Goal: Information Seeking & Learning: Learn about a topic

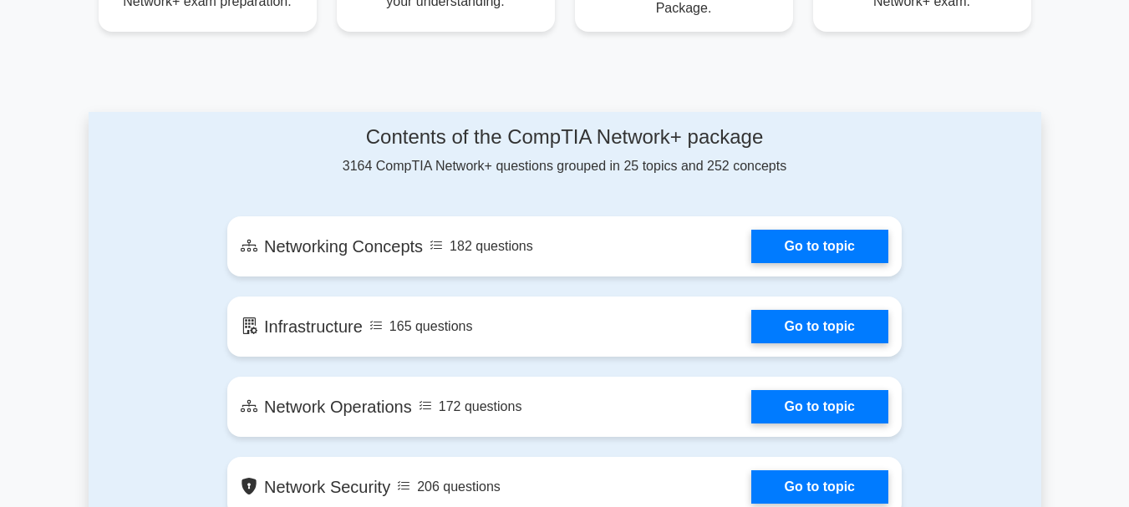
scroll to position [835, 0]
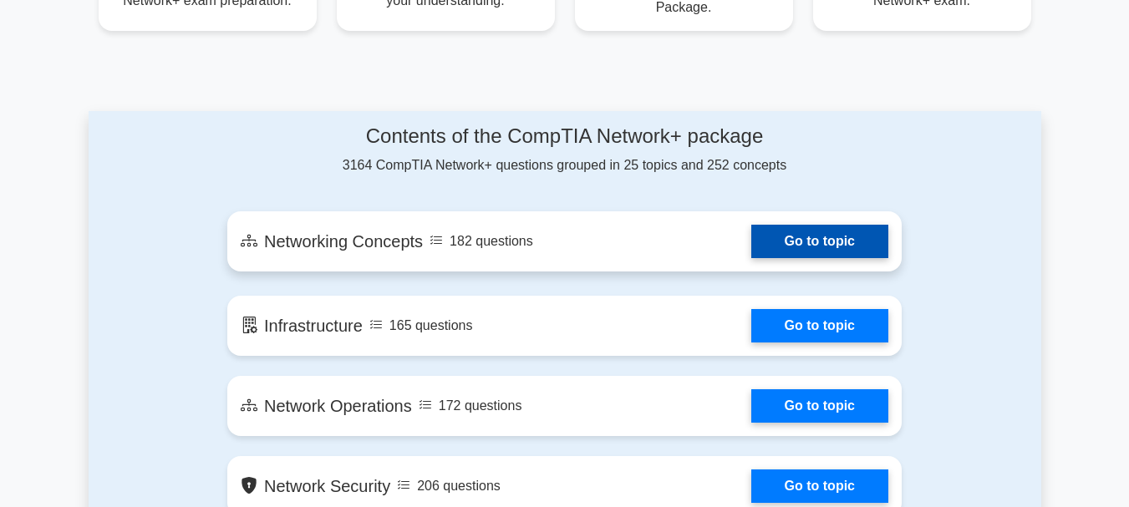
click at [797, 250] on link "Go to topic" at bounding box center [819, 241] width 137 height 33
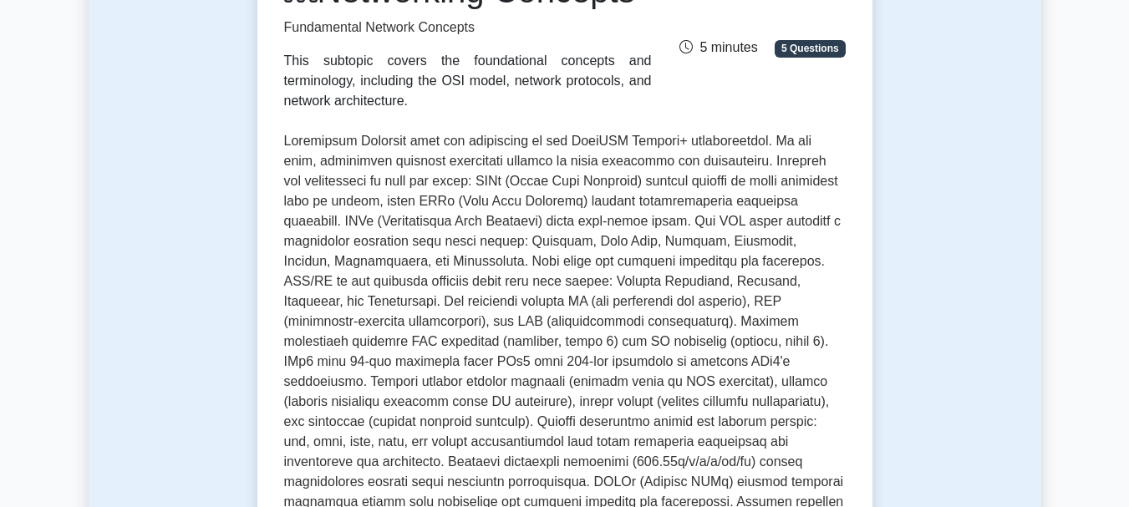
scroll to position [272, 0]
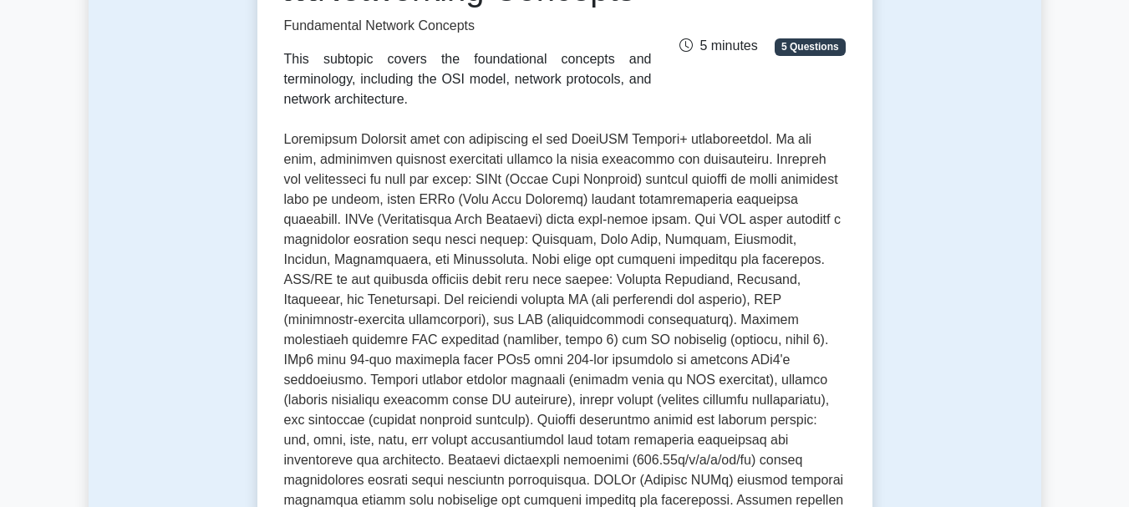
click at [797, 250] on p at bounding box center [565, 350] width 562 height 441
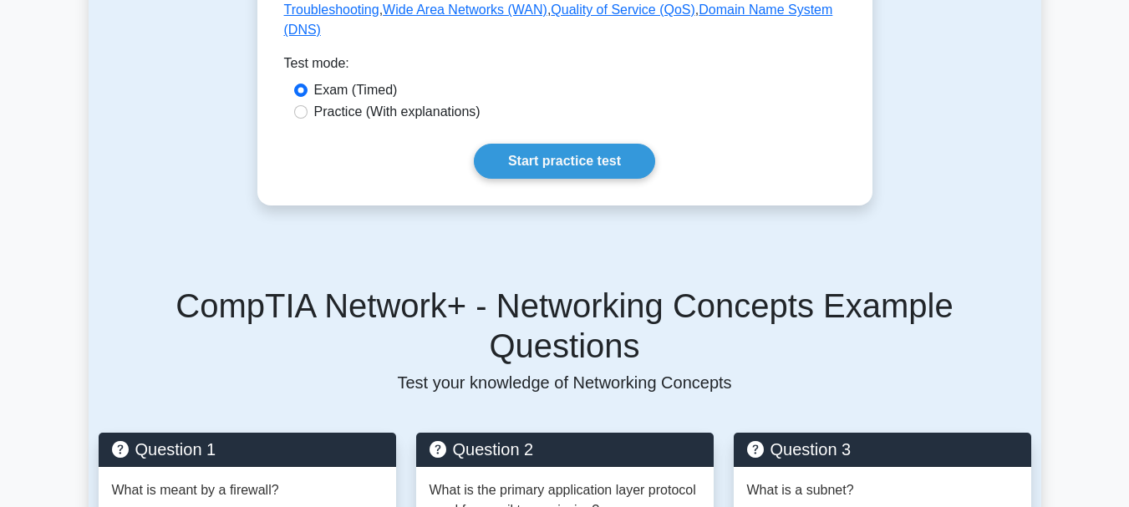
scroll to position [897, 0]
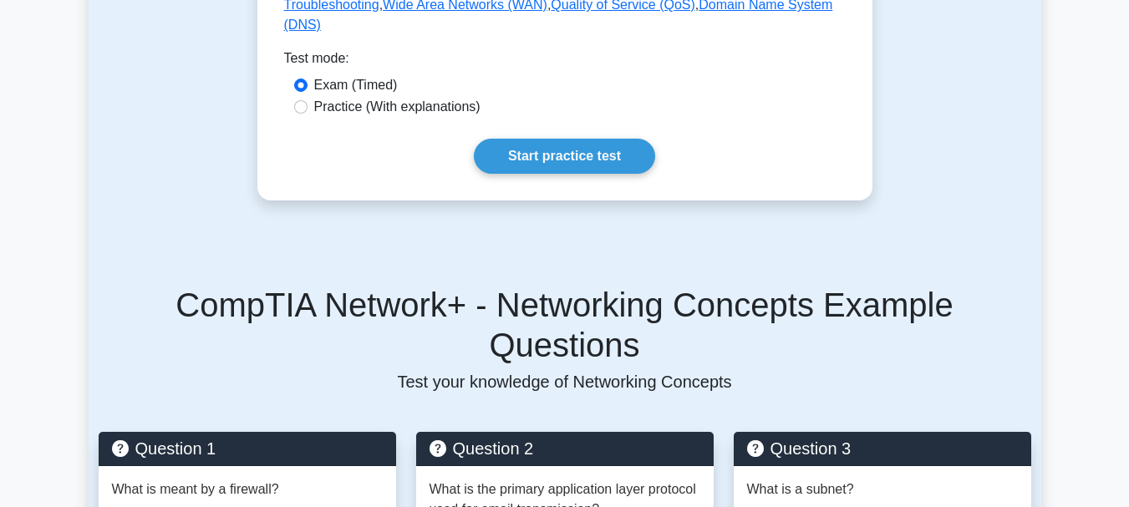
click at [468, 117] on label "Practice (With explanations)" at bounding box center [397, 107] width 166 height 20
click at [308, 114] on input "Practice (With explanations)" at bounding box center [300, 106] width 13 height 13
radio input "true"
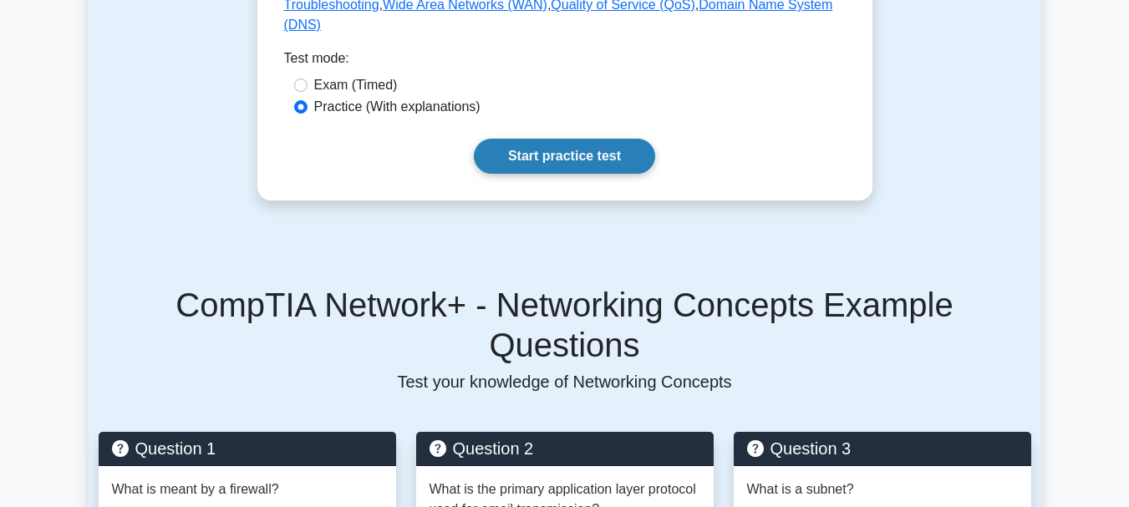
click at [551, 174] on link "Start practice test" at bounding box center [564, 156] width 181 height 35
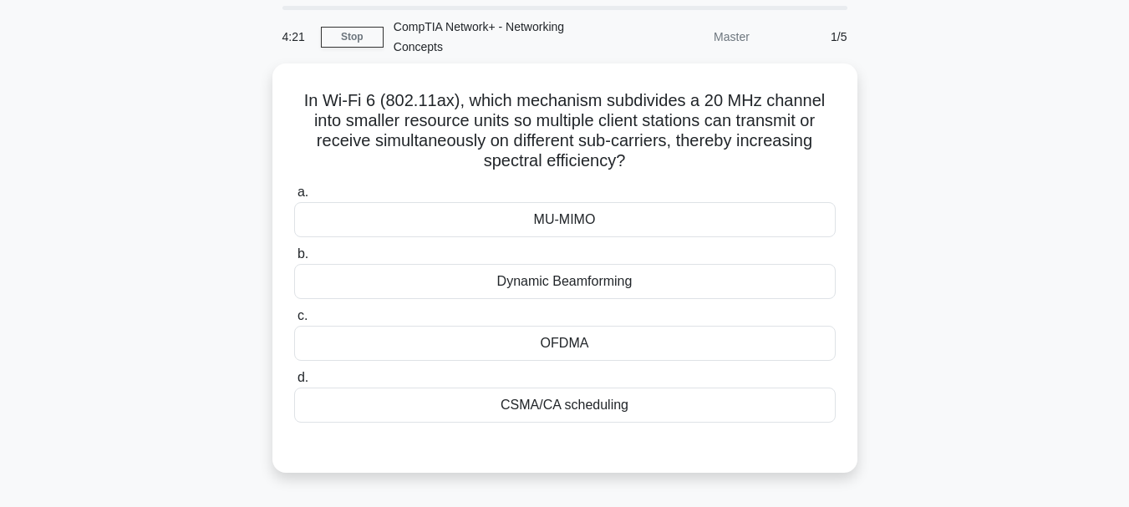
scroll to position [55, 0]
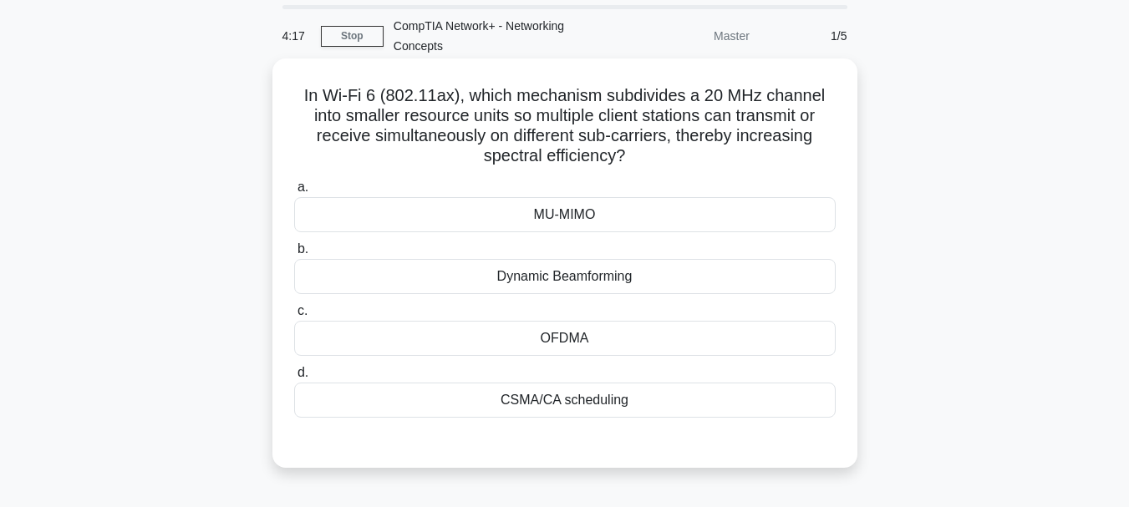
click at [568, 405] on div "CSMA/CA scheduling" at bounding box center [565, 400] width 542 height 35
click at [294, 379] on input "d. CSMA/CA scheduling" at bounding box center [294, 373] width 0 height 11
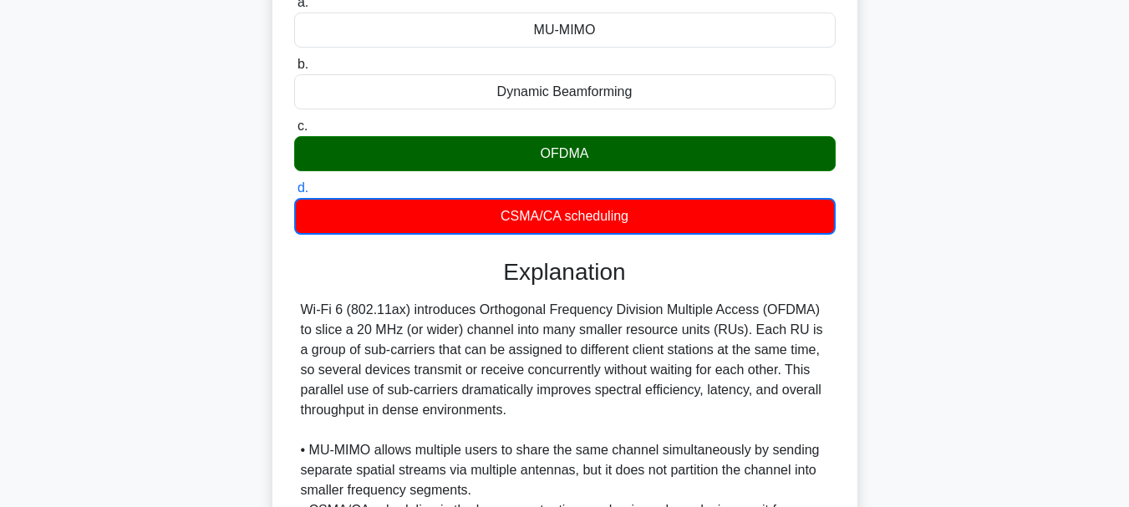
scroll to position [241, 0]
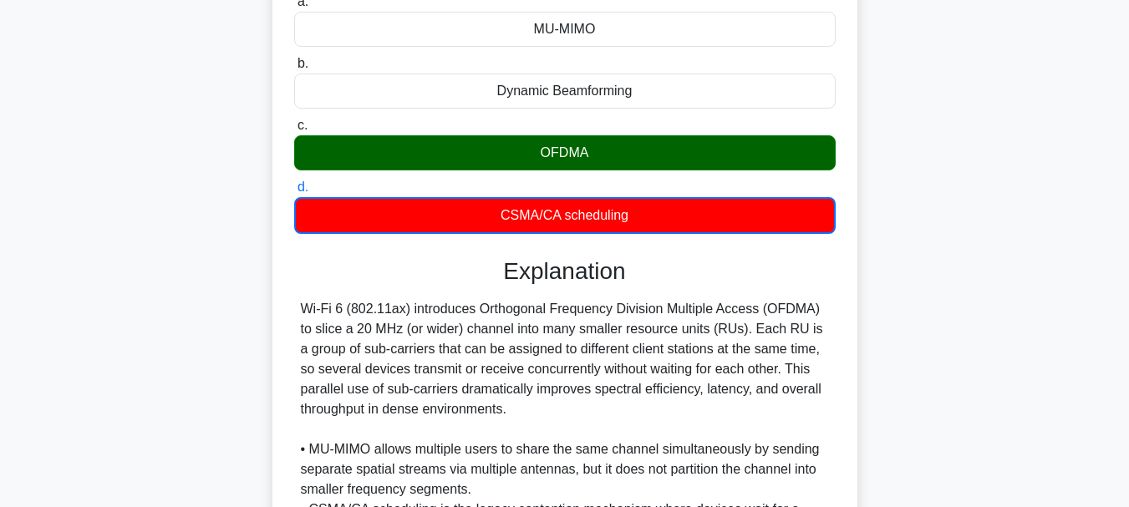
click at [568, 405] on div "Wi-Fi 6 (802.11ax) introduces Orthogonal Frequency Division Multiple Access (OF…" at bounding box center [565, 469] width 528 height 341
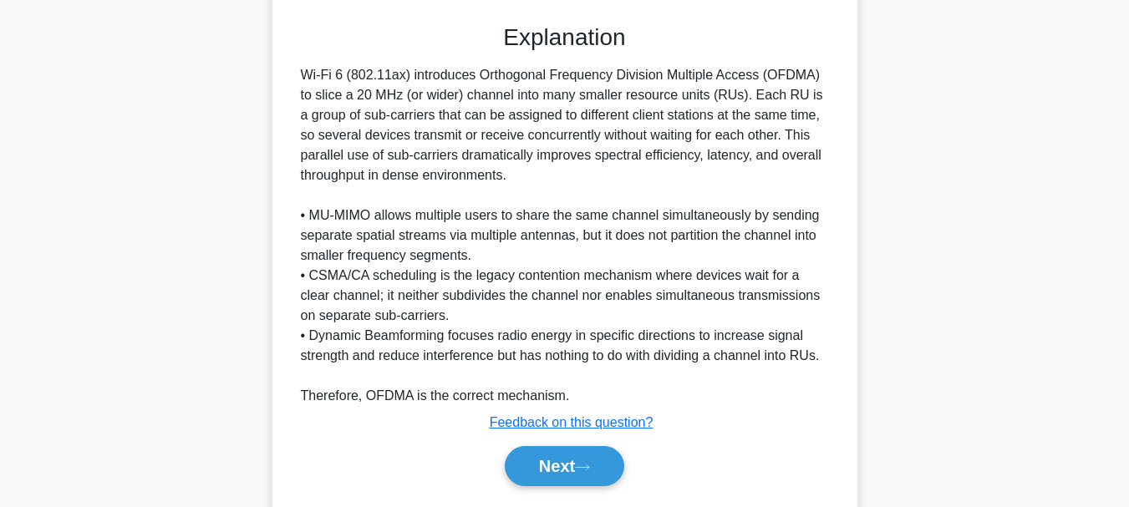
scroll to position [526, 0]
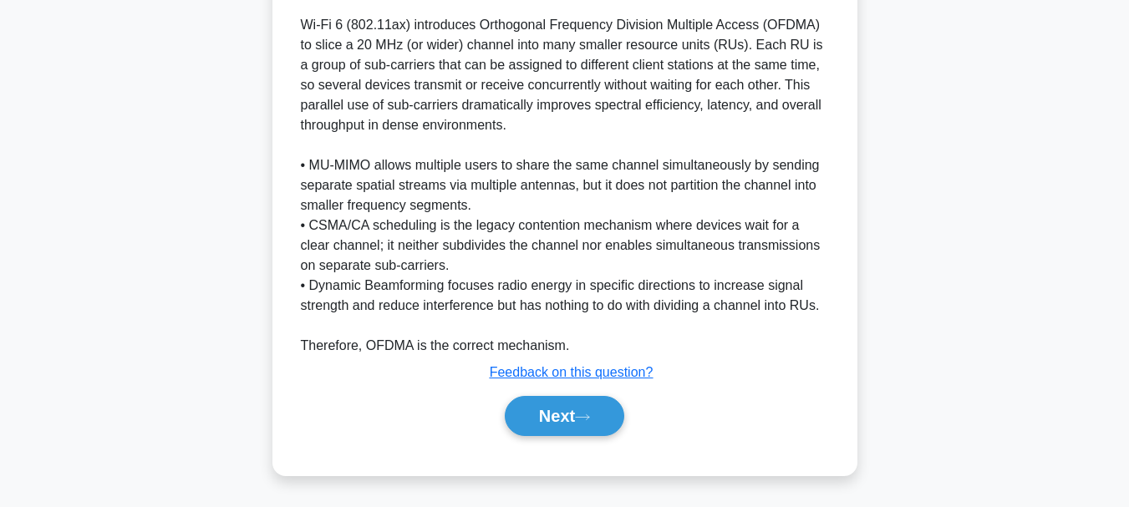
click at [568, 405] on button "Next" at bounding box center [565, 416] width 120 height 40
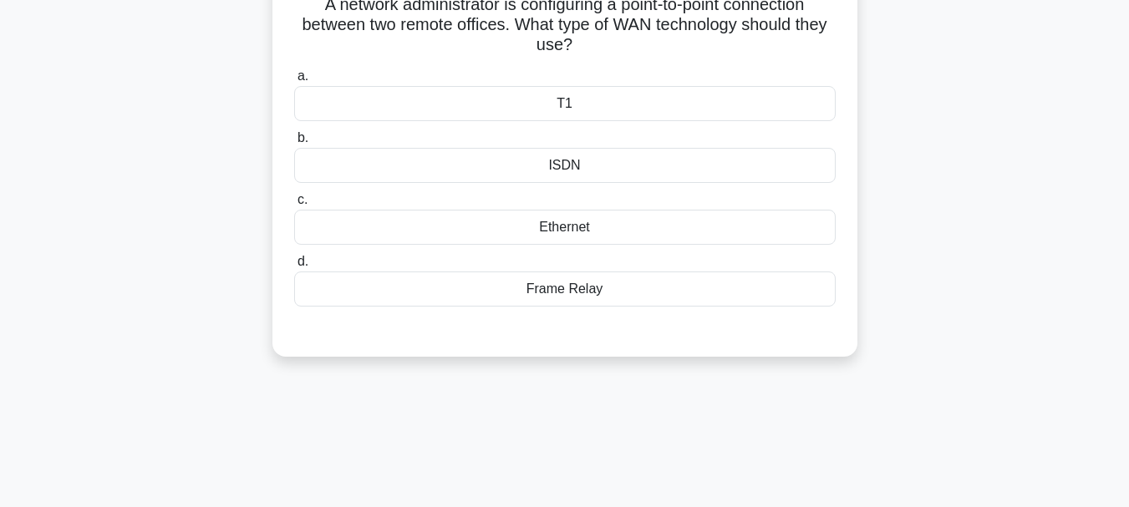
scroll to position [0, 0]
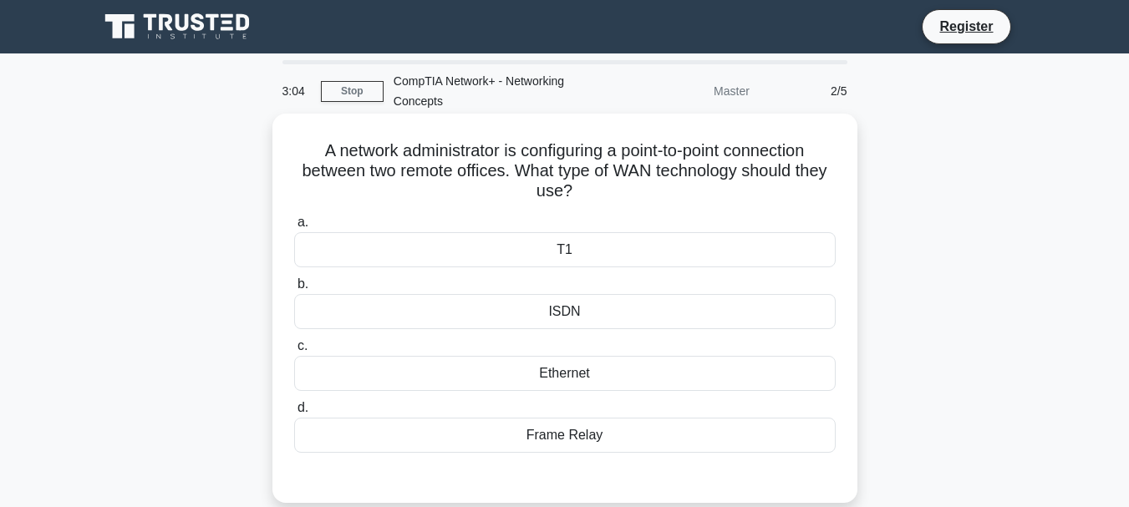
click at [568, 315] on div "ISDN" at bounding box center [565, 311] width 542 height 35
click at [294, 290] on input "b. ISDN" at bounding box center [294, 284] width 0 height 11
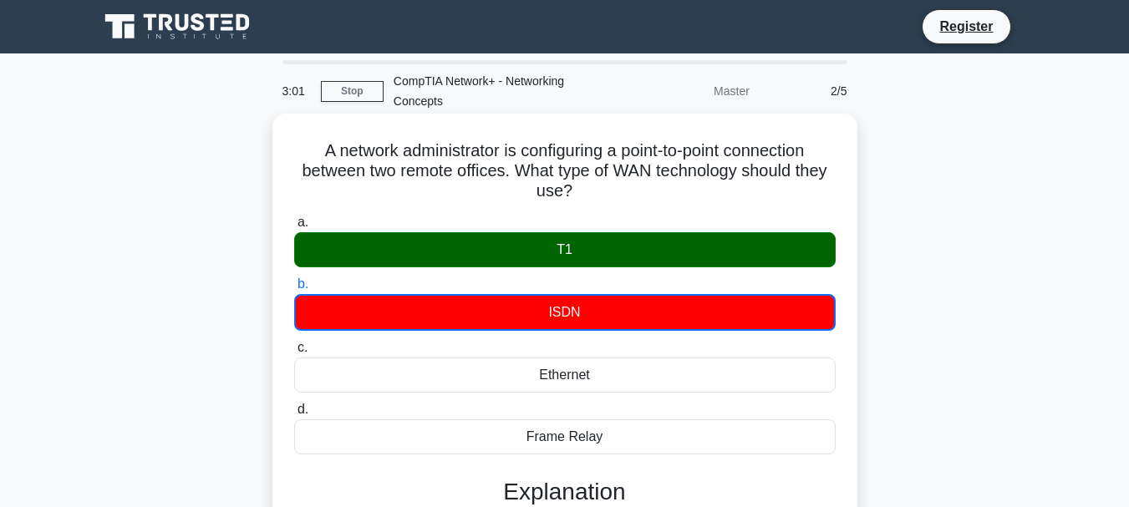
click at [555, 236] on div "T1" at bounding box center [565, 249] width 542 height 35
click at [294, 228] on input "a. T1" at bounding box center [294, 222] width 0 height 11
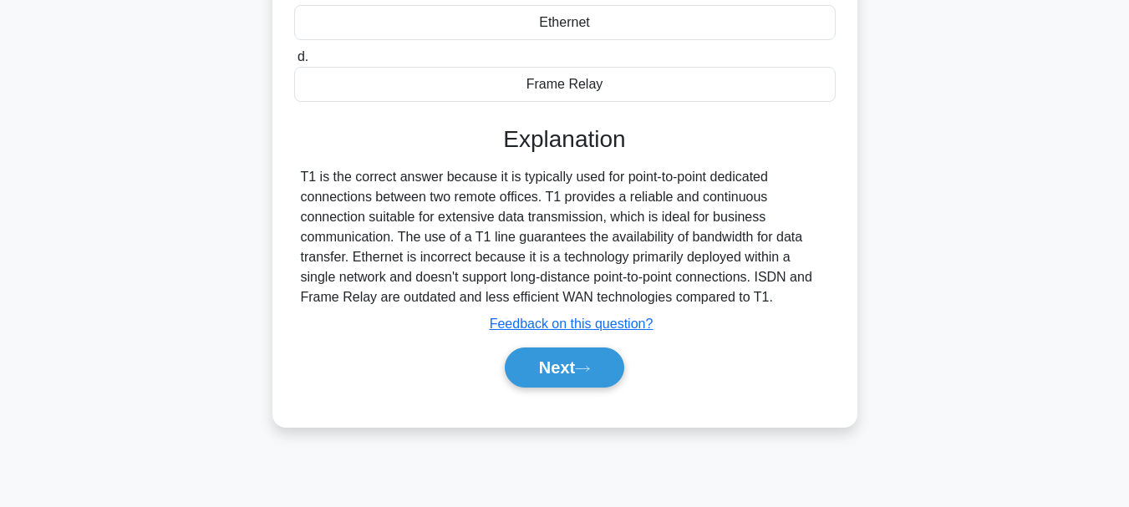
scroll to position [352, 0]
click at [574, 359] on button "Next" at bounding box center [565, 367] width 120 height 40
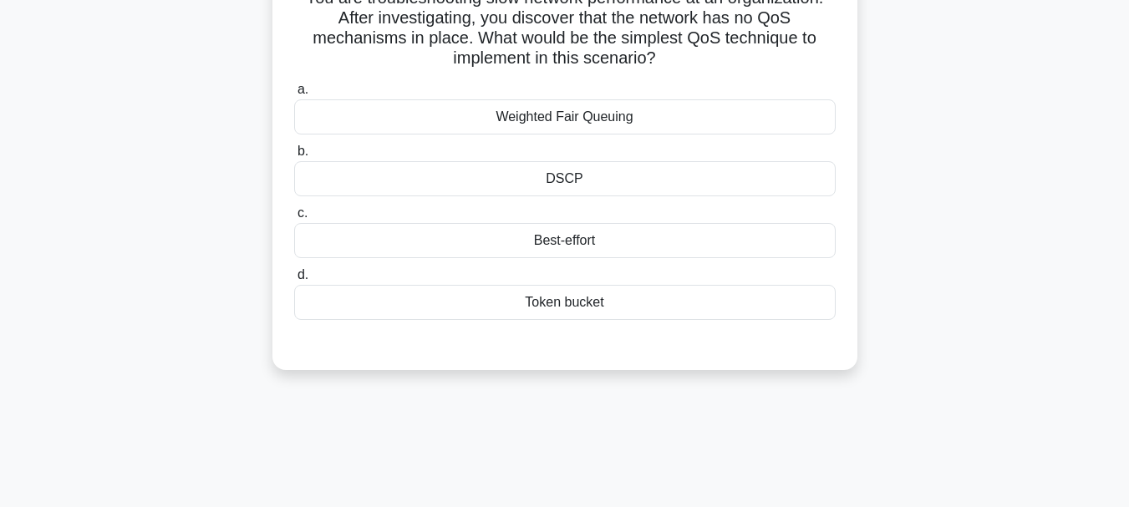
scroll to position [69, 0]
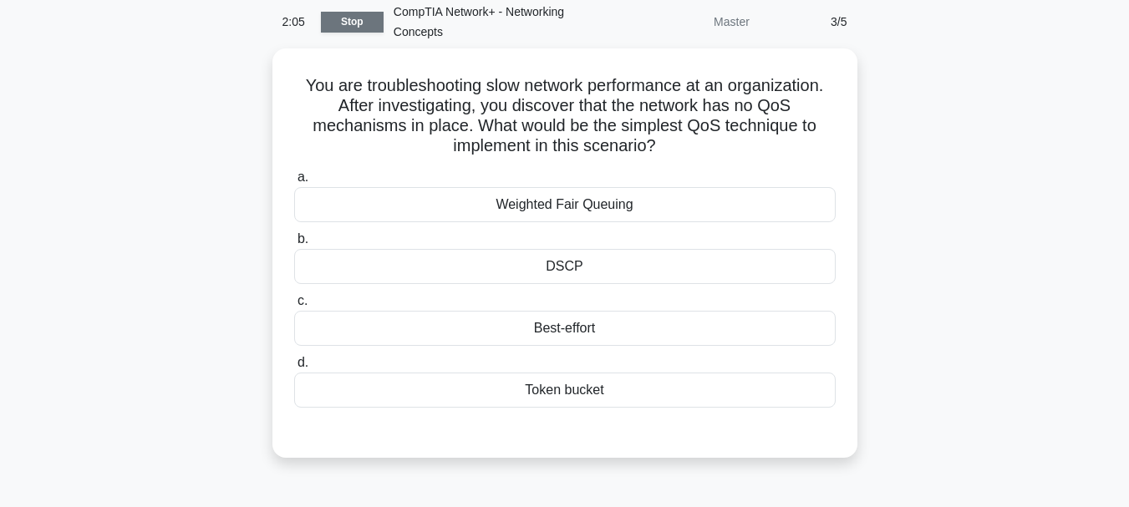
click at [347, 18] on link "Stop" at bounding box center [352, 22] width 63 height 21
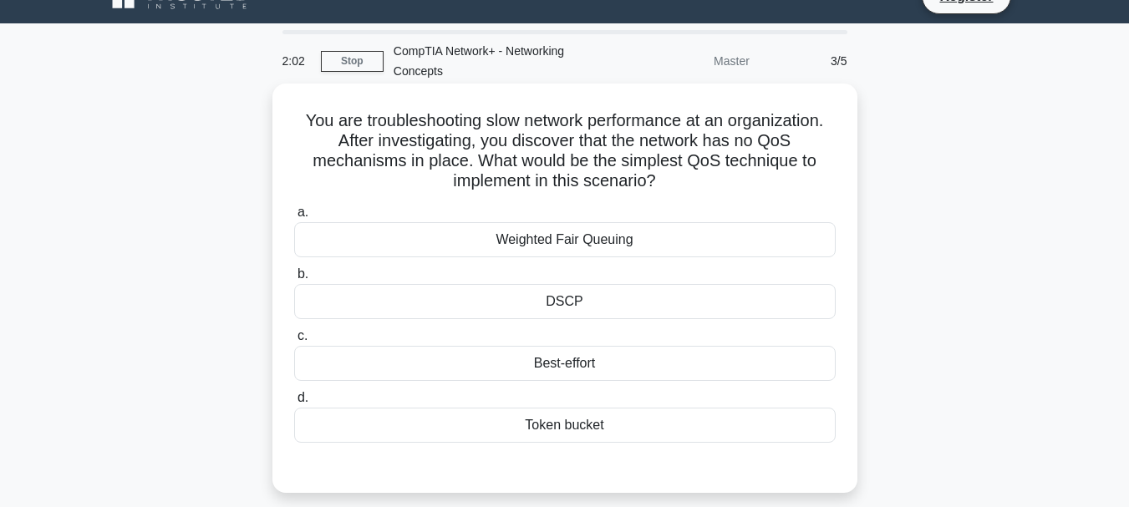
scroll to position [29, 0]
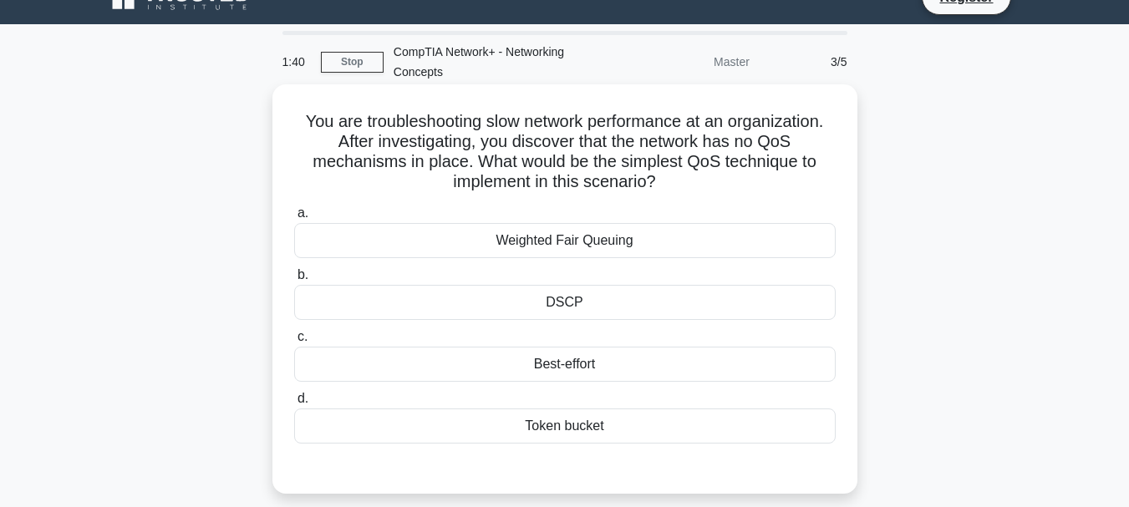
click at [488, 420] on div "Token bucket" at bounding box center [565, 426] width 542 height 35
click at [294, 405] on input "d. Token bucket" at bounding box center [294, 399] width 0 height 11
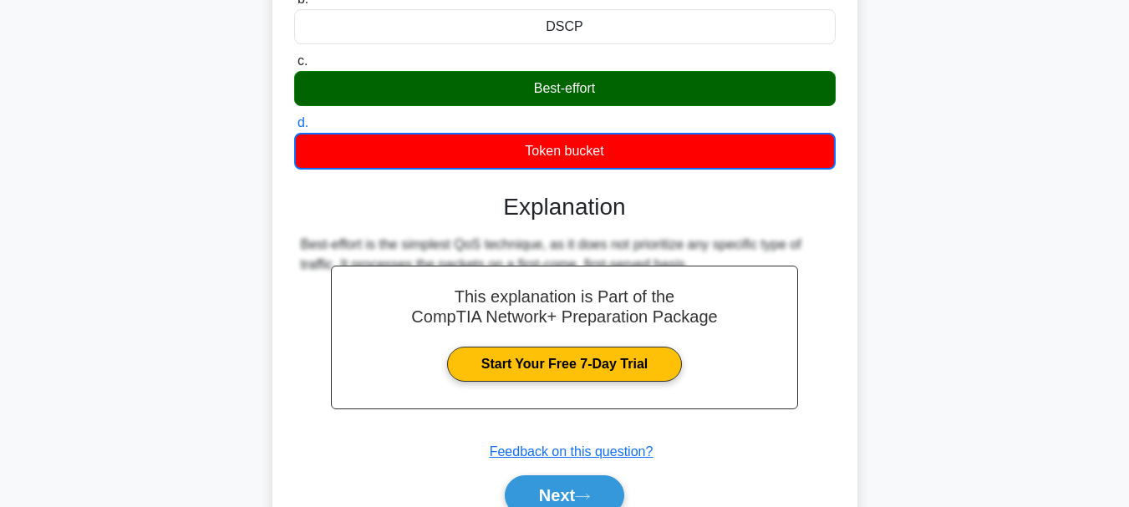
scroll to position [395, 0]
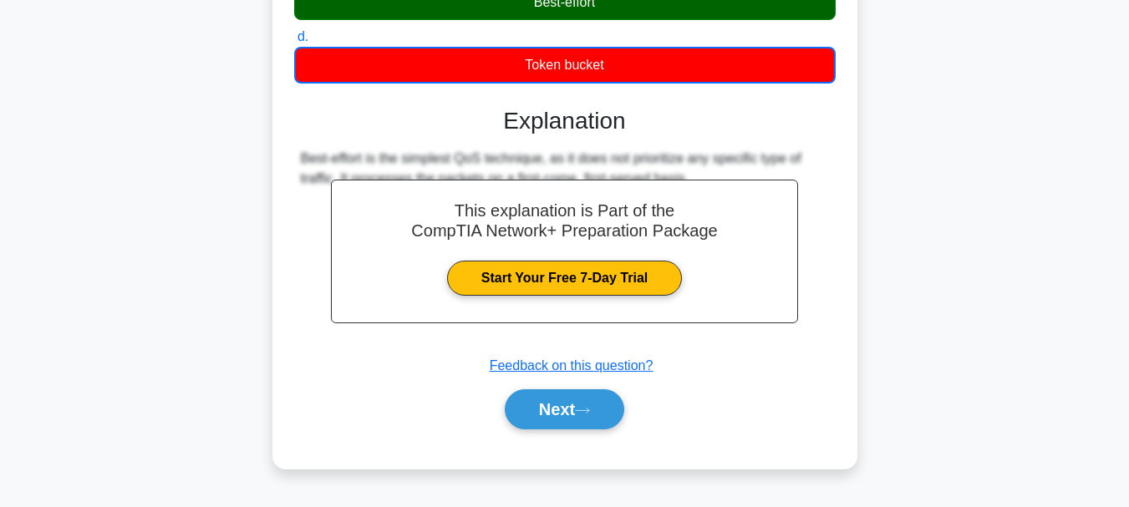
click at [882, 94] on div "You are troubleshooting slow network performance at an organization. After inve…" at bounding box center [565, 105] width 953 height 767
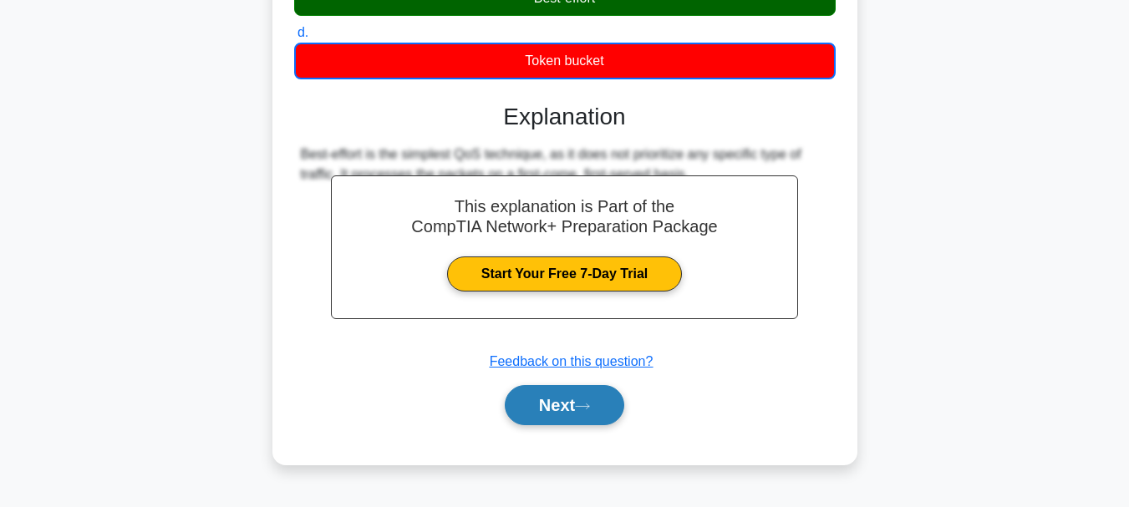
click at [550, 405] on button "Next" at bounding box center [565, 405] width 120 height 40
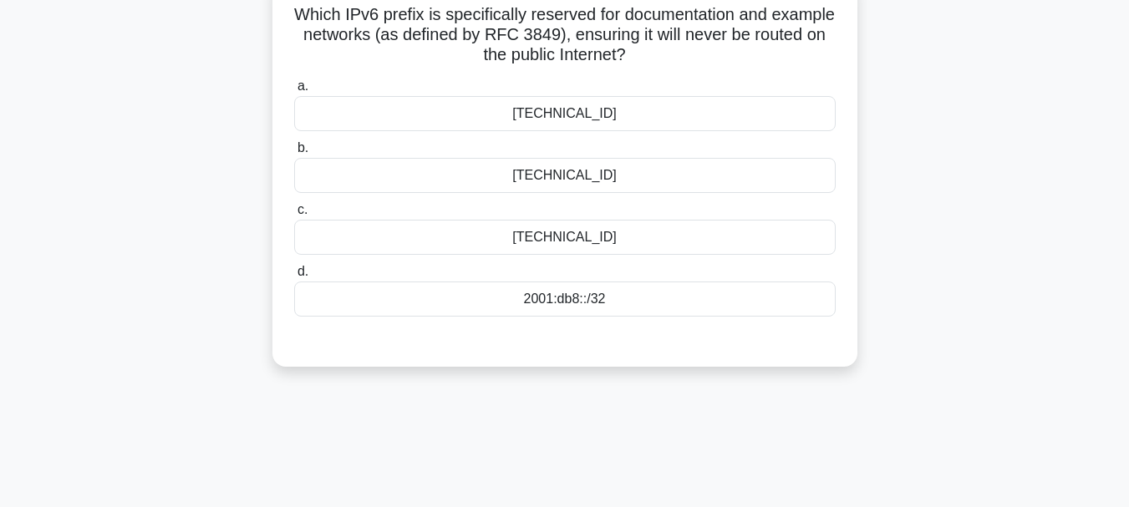
scroll to position [140, 0]
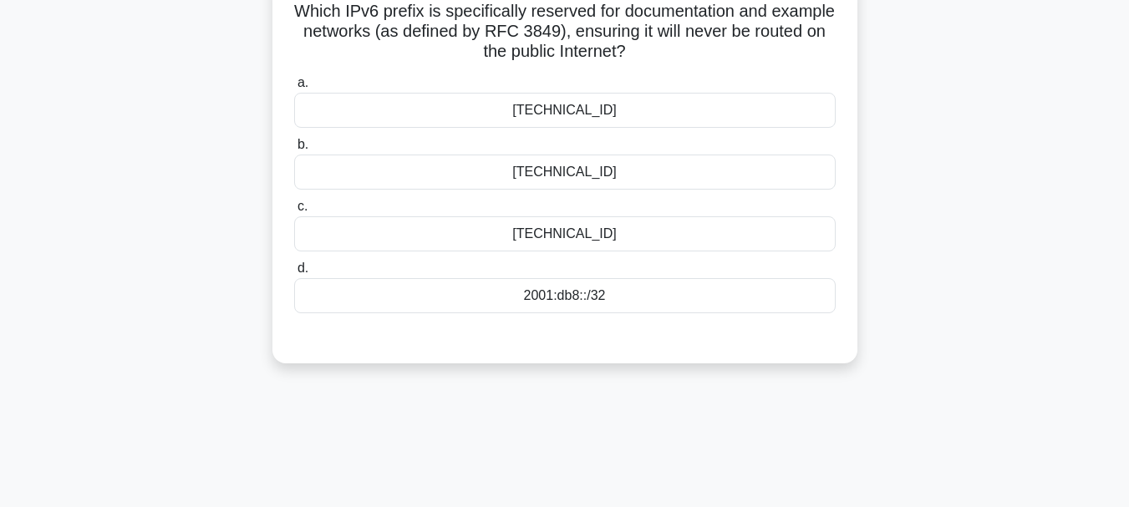
click at [532, 113] on div "2001:dead::/32" at bounding box center [565, 110] width 542 height 35
click at [294, 89] on input "a. 2001:dead::/32" at bounding box center [294, 83] width 0 height 11
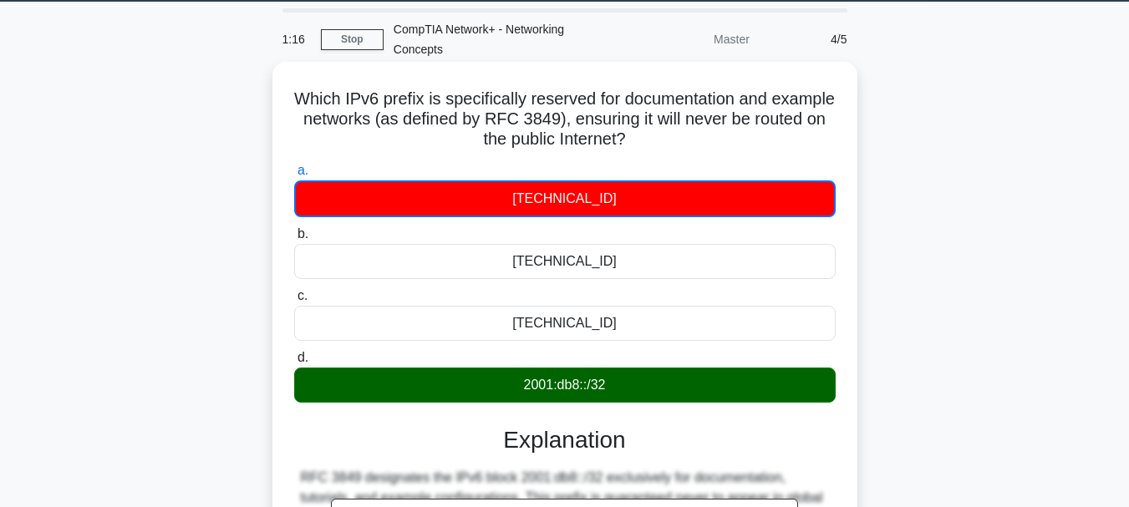
scroll to position [395, 0]
